Goal: Navigation & Orientation: Go to known website

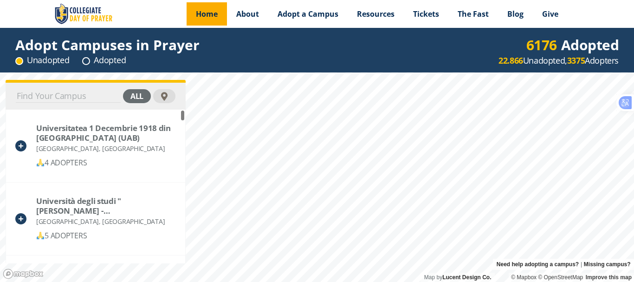
click at [206, 15] on span "Home" at bounding box center [207, 14] width 22 height 10
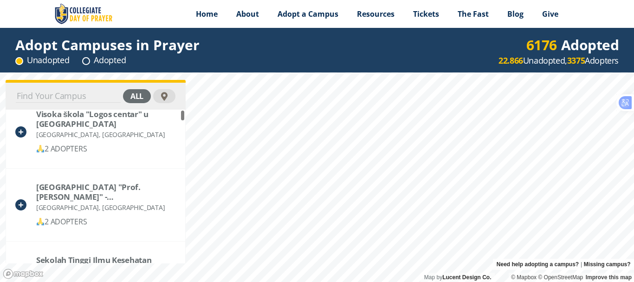
scroll to position [465, 0]
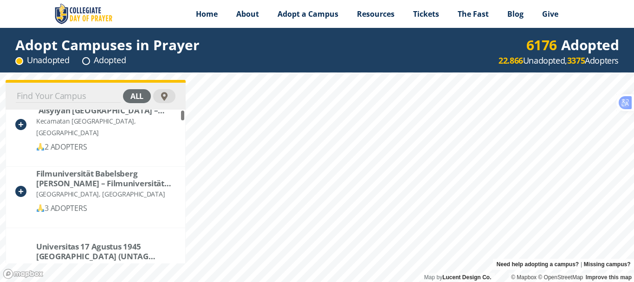
click at [82, 11] on img at bounding box center [83, 14] width 62 height 28
